Goal: Transaction & Acquisition: Purchase product/service

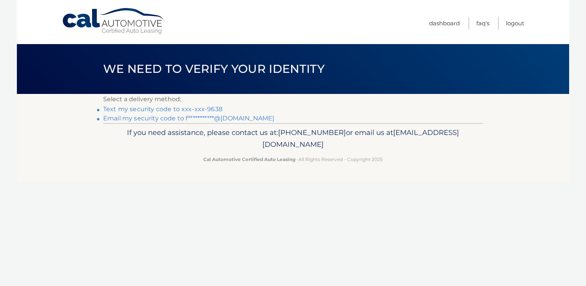
click at [198, 110] on link "Text my security code to xxx-xxx-9638" at bounding box center [162, 108] width 119 height 7
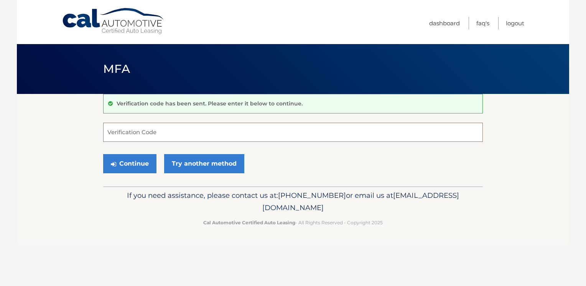
click at [174, 130] on input "Verification Code" at bounding box center [293, 132] width 380 height 19
type input "208632"
click at [136, 166] on button "Continue" at bounding box center [129, 163] width 53 height 19
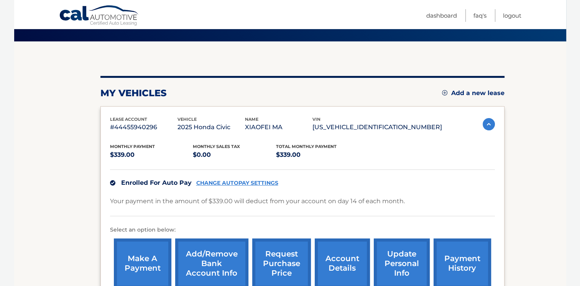
scroll to position [77, 0]
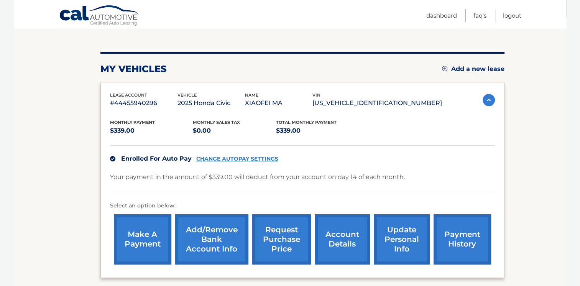
click at [161, 232] on link "make a payment" at bounding box center [143, 239] width 58 height 50
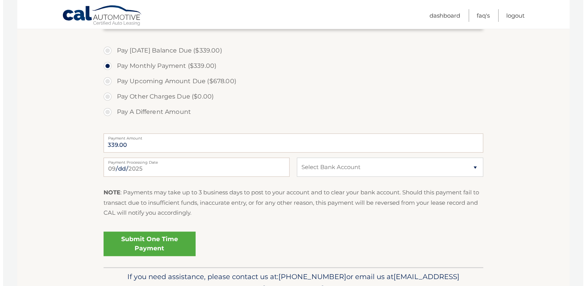
scroll to position [268, 0]
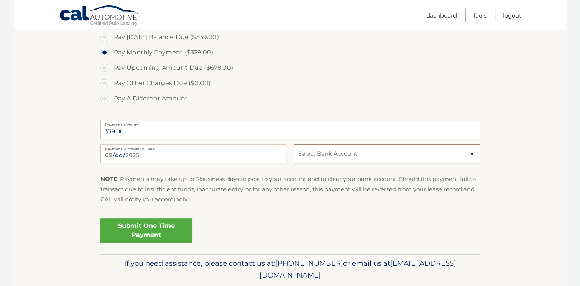
click at [331, 156] on select "Select Bank Account Checking CITIBANK NA *****5136 Checking CATHAY BANK *****39…" at bounding box center [387, 153] width 186 height 19
select select "NTQwYTNiMzMtNzNhNi00ODA2LWJjOWItYjk5ODYzNjg2ODYw"
click at [294, 144] on select "Select Bank Account Checking CITIBANK NA *****5136 Checking CATHAY BANK *****39…" at bounding box center [387, 153] width 186 height 19
click at [163, 229] on link "Submit One Time Payment" at bounding box center [146, 230] width 92 height 25
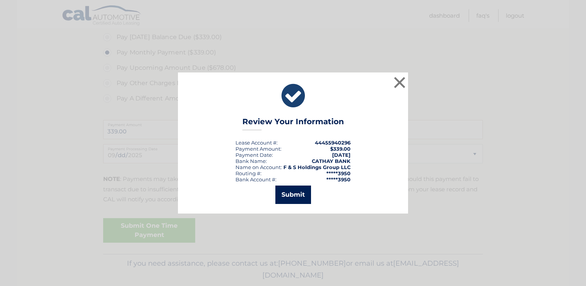
click at [297, 198] on button "Submit" at bounding box center [293, 195] width 36 height 18
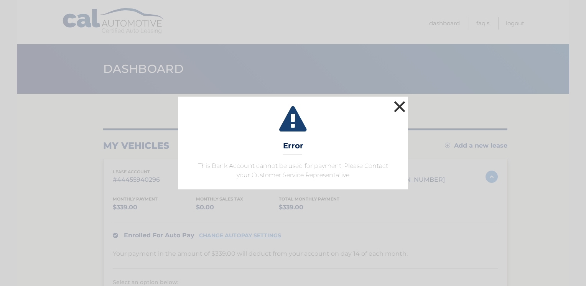
click at [398, 109] on button "×" at bounding box center [399, 106] width 15 height 15
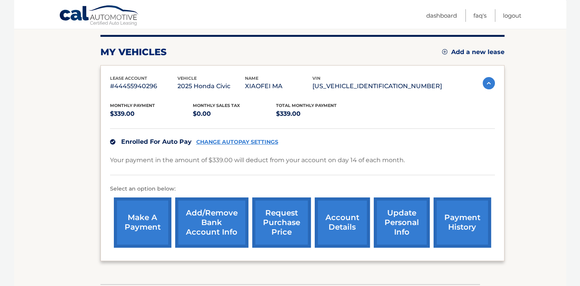
scroll to position [148, 0]
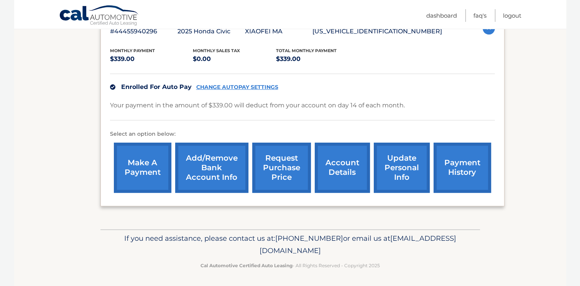
drag, startPoint x: 360, startPoint y: 253, endPoint x: 219, endPoint y: 247, distance: 140.5
click at [219, 247] on p "If you need assistance, please contact us at: 609-807-3200 or email us at Custo…" at bounding box center [290, 244] width 370 height 25
drag, startPoint x: 219, startPoint y: 247, endPoint x: 230, endPoint y: 251, distance: 11.5
copy span "[EMAIL_ADDRESS][DOMAIN_NAME]"
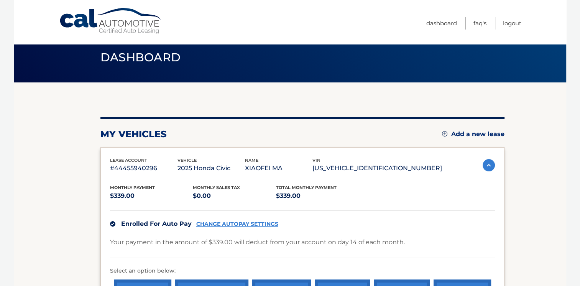
scroll to position [0, 0]
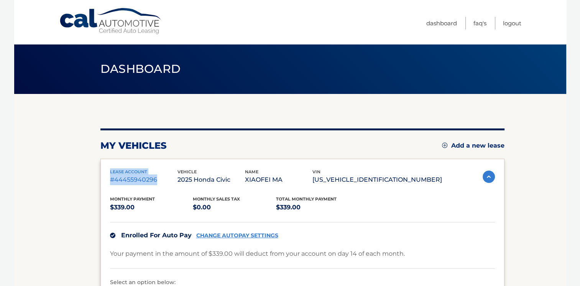
drag, startPoint x: 159, startPoint y: 180, endPoint x: 109, endPoint y: 171, distance: 51.8
click at [109, 171] on div "lease account #44455940296 vehicle 2025 Honda Civic name XIAOFEI MA vin 2HGFE2F…" at bounding box center [302, 257] width 404 height 196
drag, startPoint x: 109, startPoint y: 171, endPoint x: 118, endPoint y: 173, distance: 9.7
copy div "lease account #44455940296"
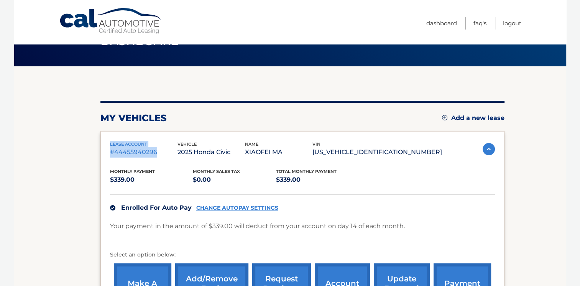
scroll to position [115, 0]
